Goal: Information Seeking & Learning: Learn about a topic

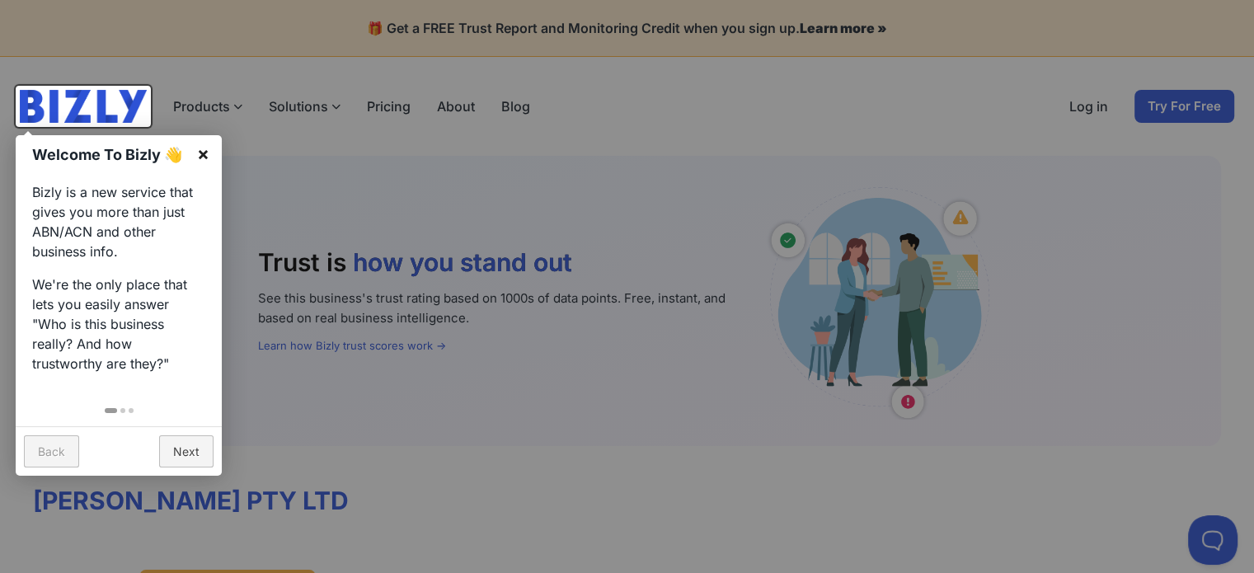
click at [205, 152] on link "×" at bounding box center [203, 153] width 37 height 37
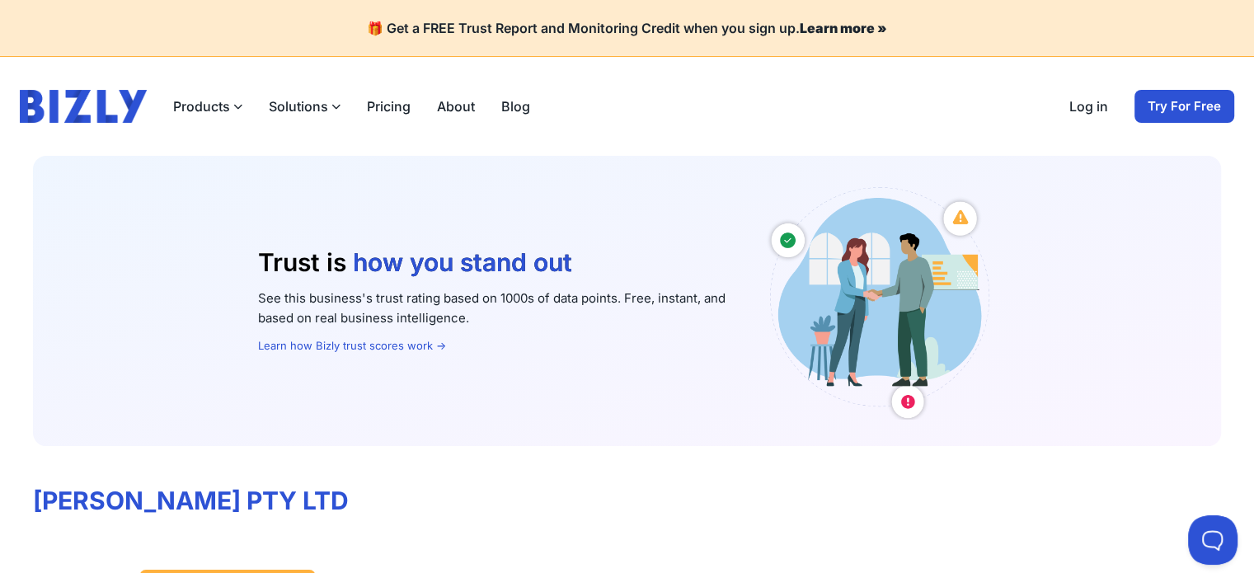
click at [307, 108] on button "Solutions" at bounding box center [305, 106] width 72 height 20
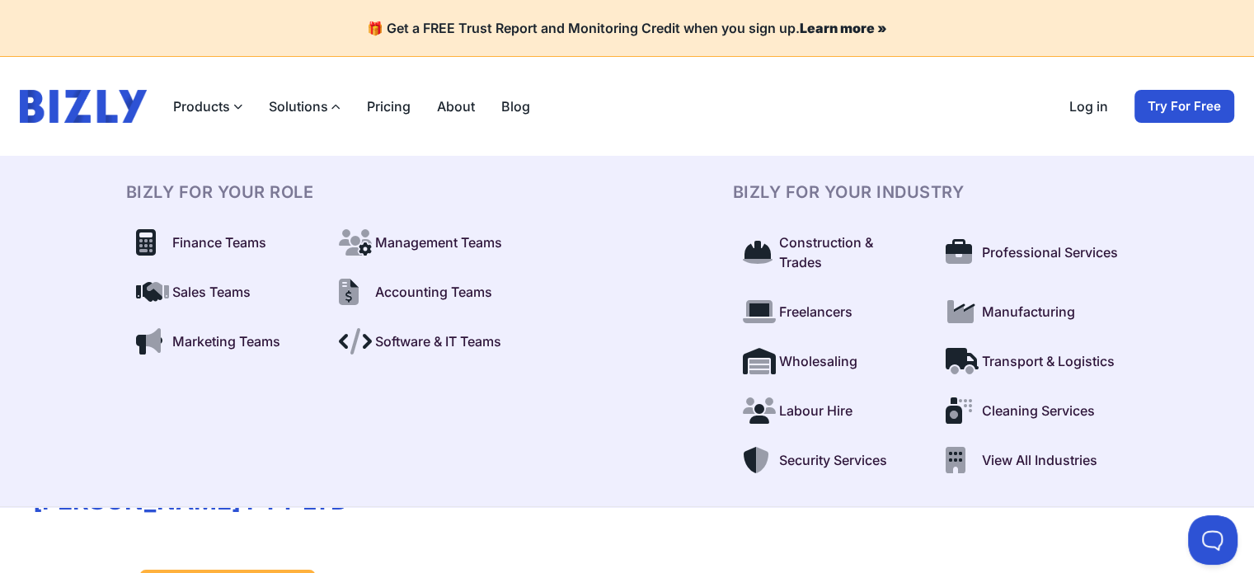
click at [307, 108] on button "Solutions" at bounding box center [305, 106] width 72 height 20
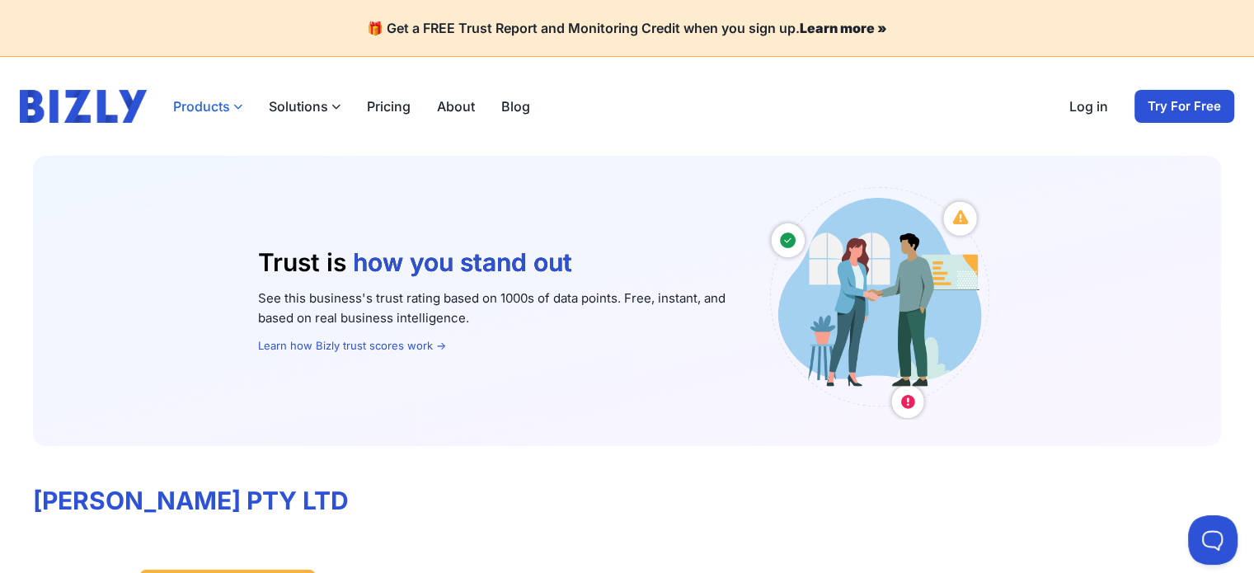
click at [221, 108] on button "Products" at bounding box center [207, 106] width 69 height 20
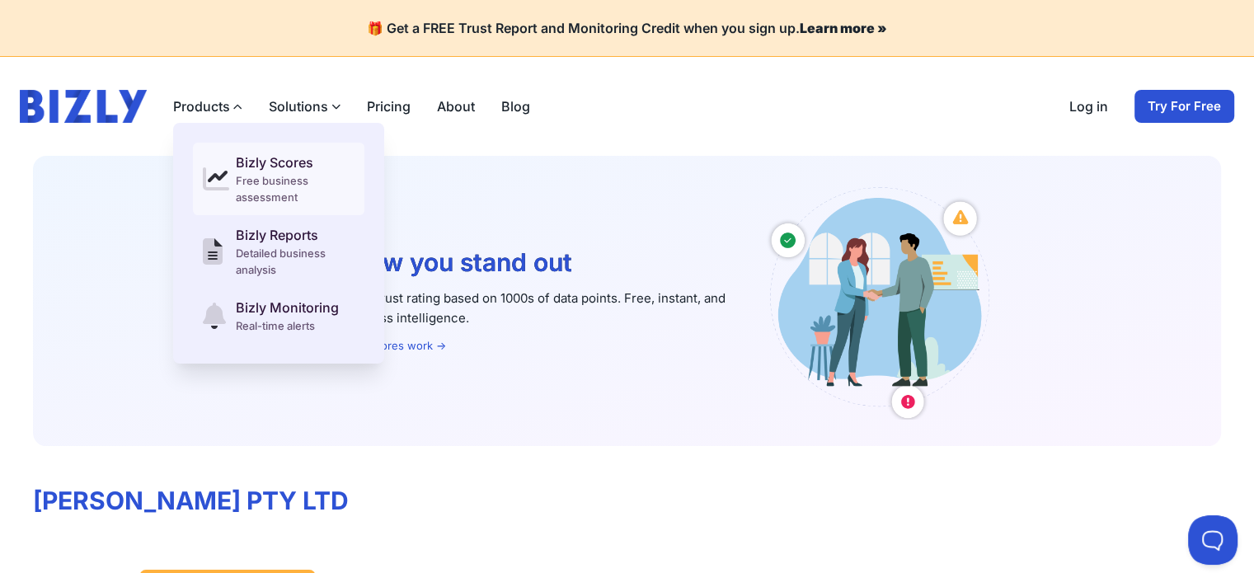
click at [274, 174] on div "Free business assessment" at bounding box center [295, 188] width 119 height 33
